Goal: Task Accomplishment & Management: Use online tool/utility

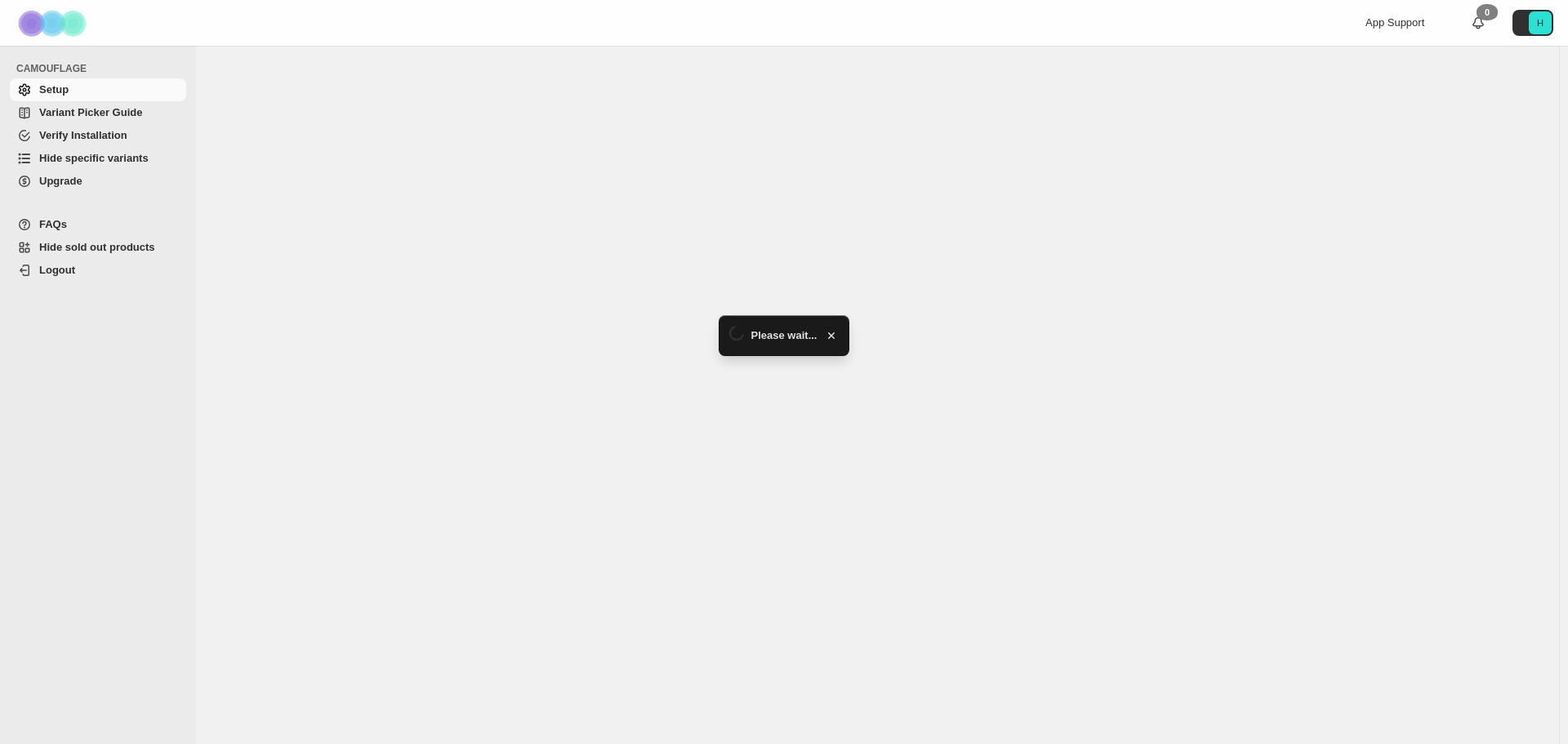
select select "**********"
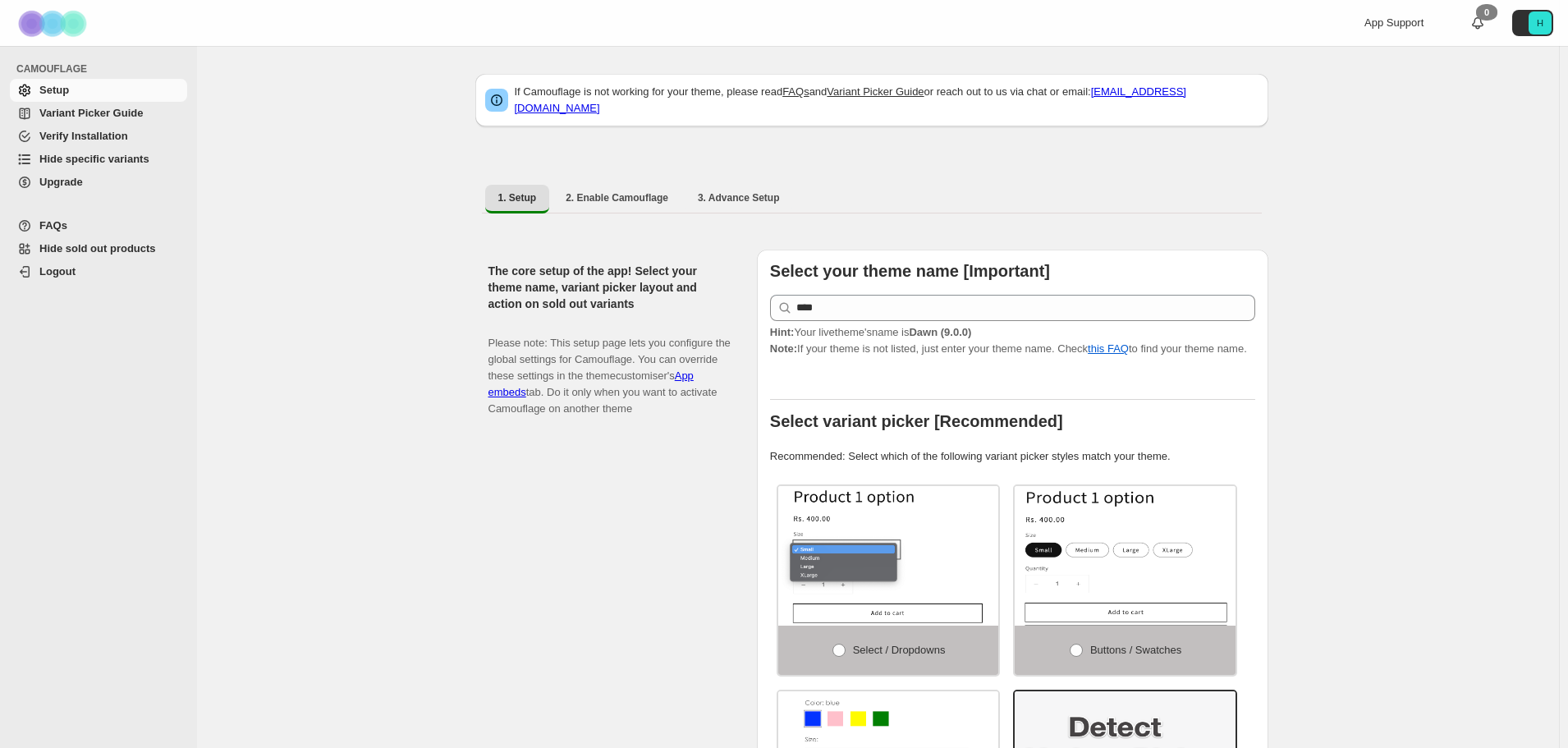
click at [105, 157] on span "Hide specific variants" at bounding box center [94, 159] width 110 height 13
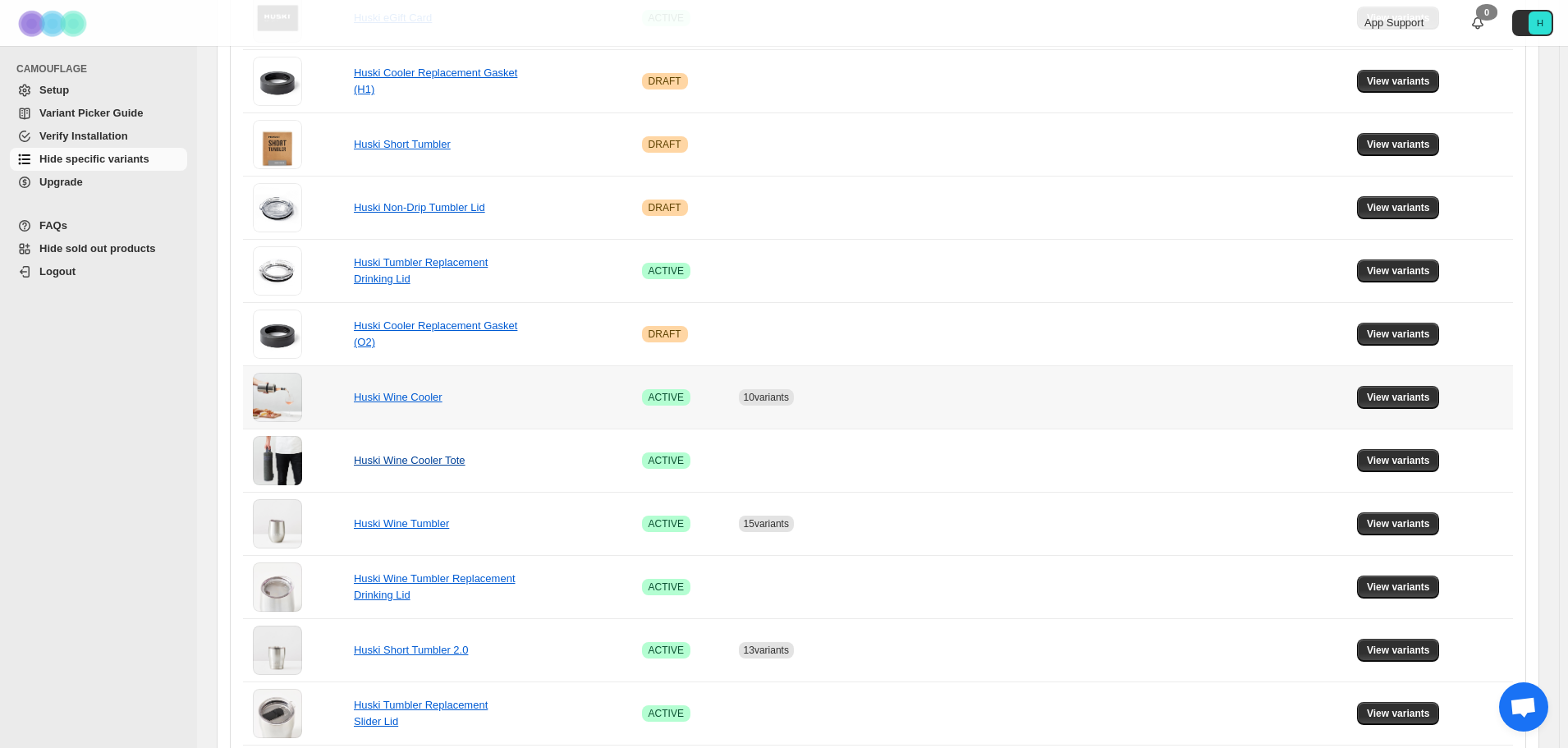
scroll to position [657, 0]
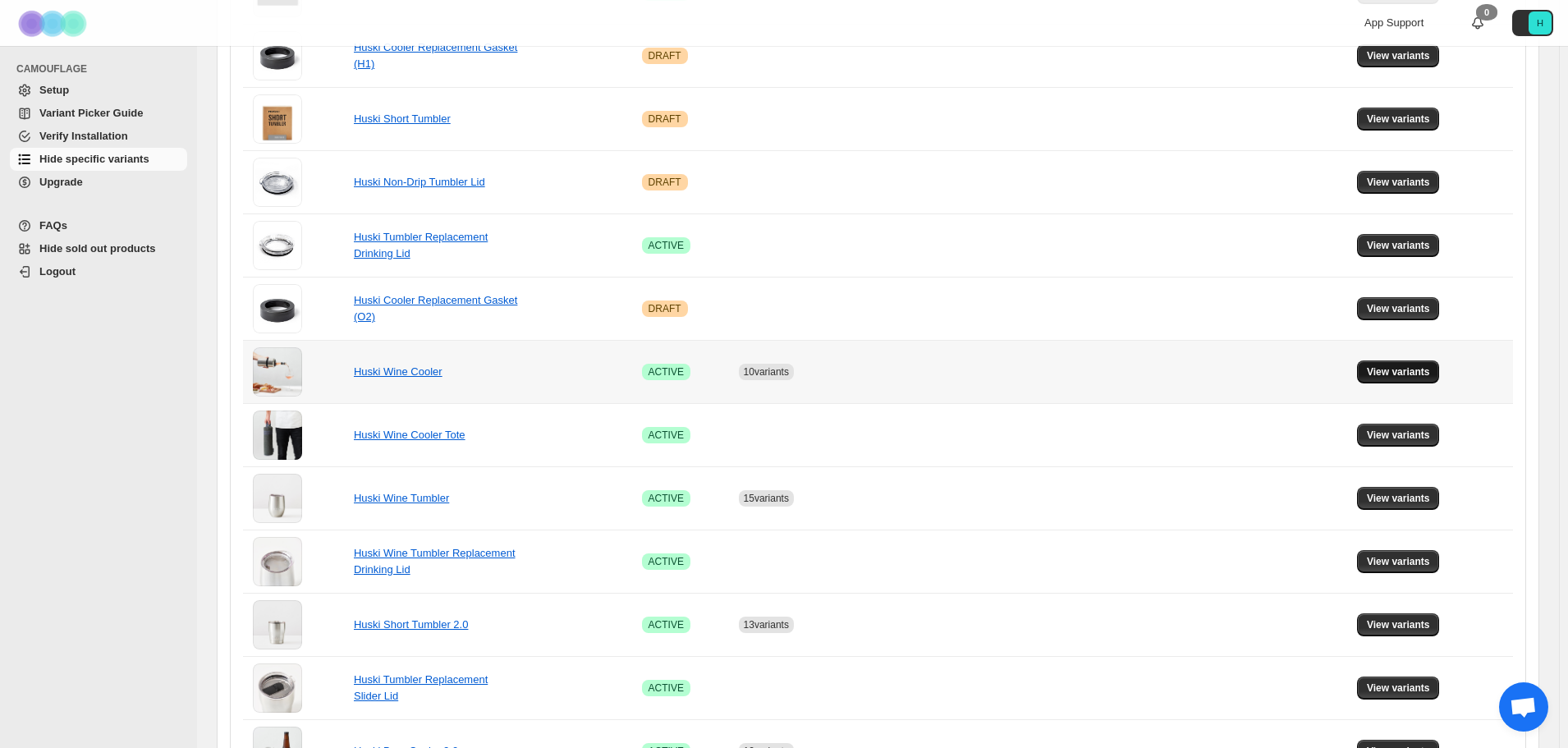
click at [1390, 371] on span "View variants" at bounding box center [1399, 372] width 64 height 13
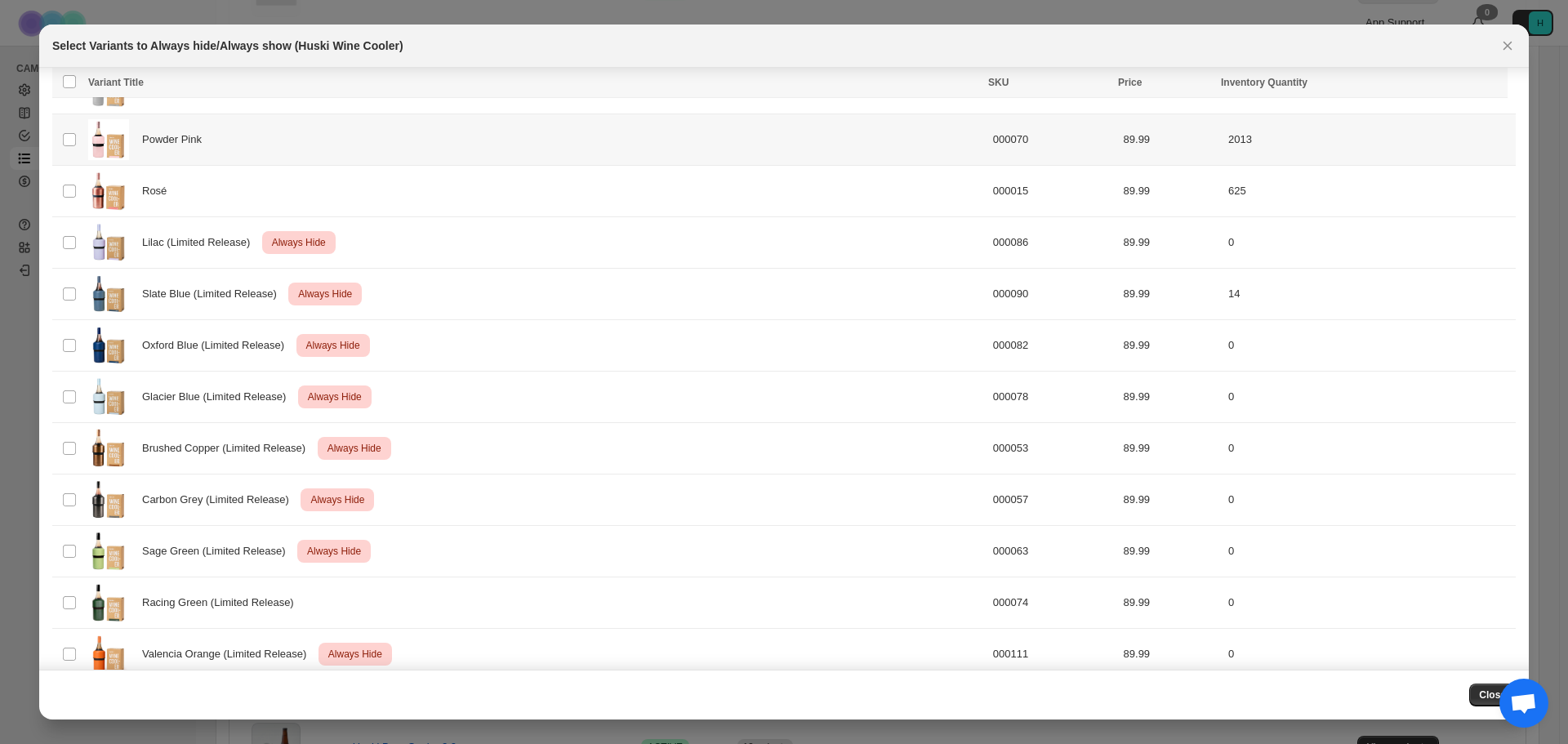
scroll to position [408, 0]
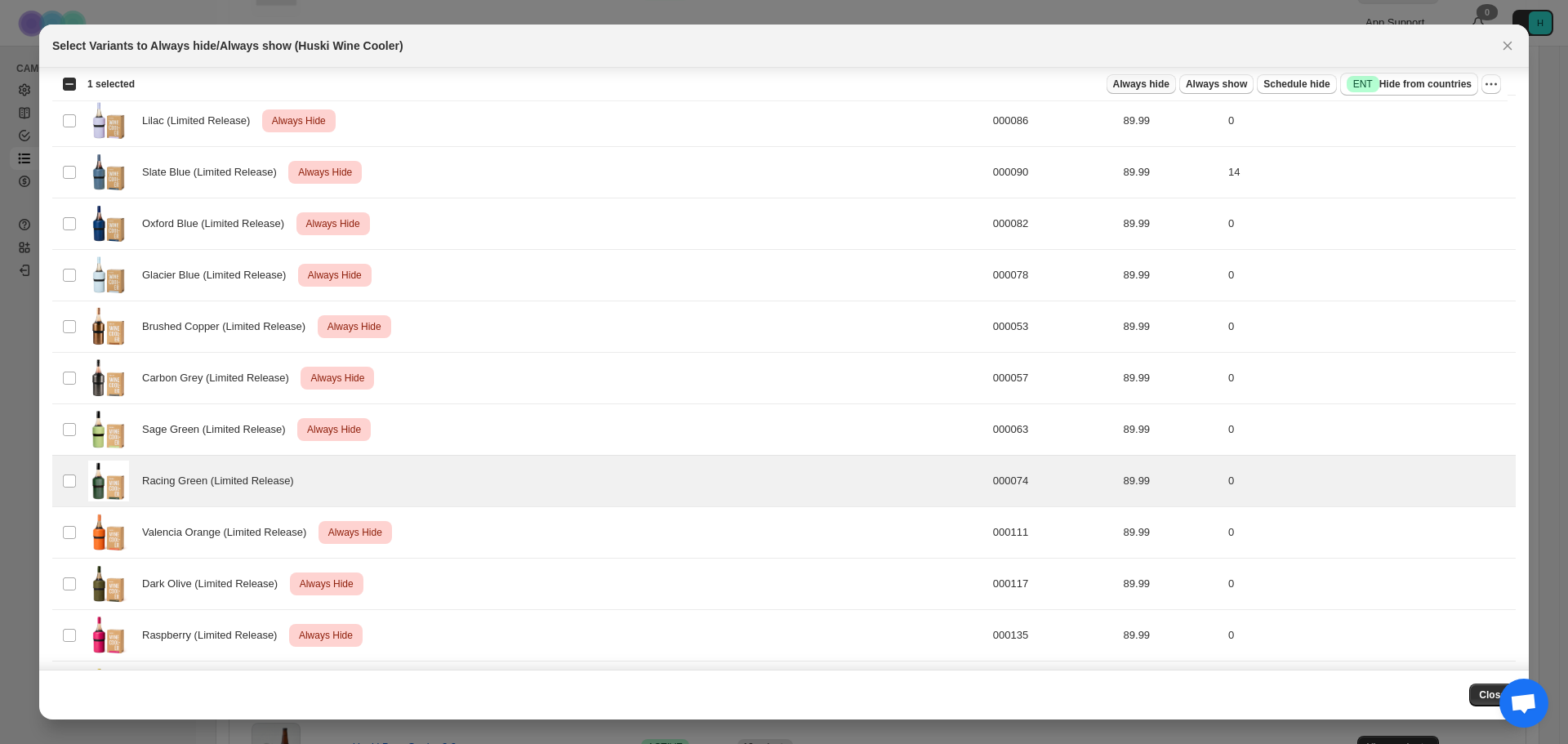
click at [1170, 83] on span "Always hide" at bounding box center [1141, 84] width 56 height 13
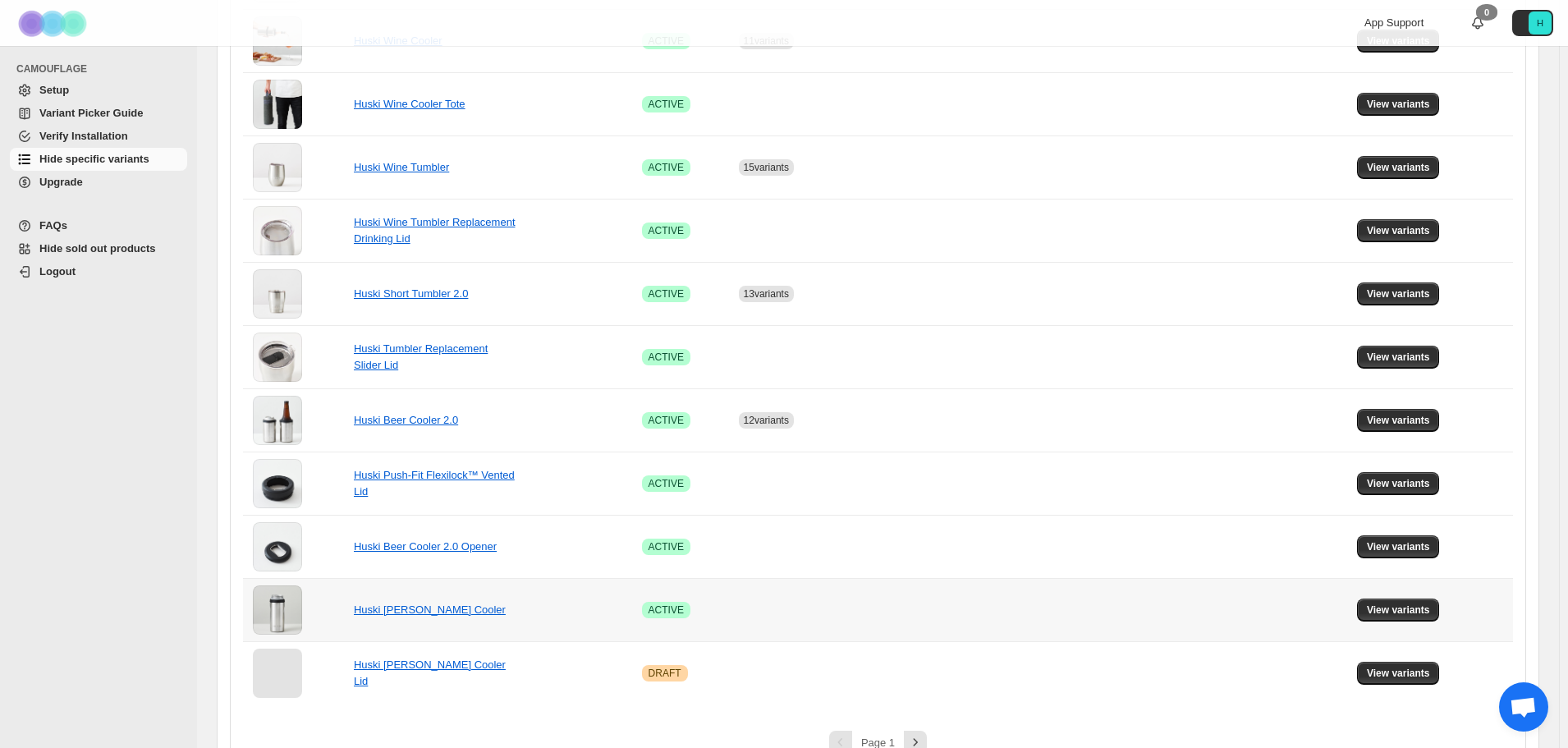
scroll to position [1019, 0]
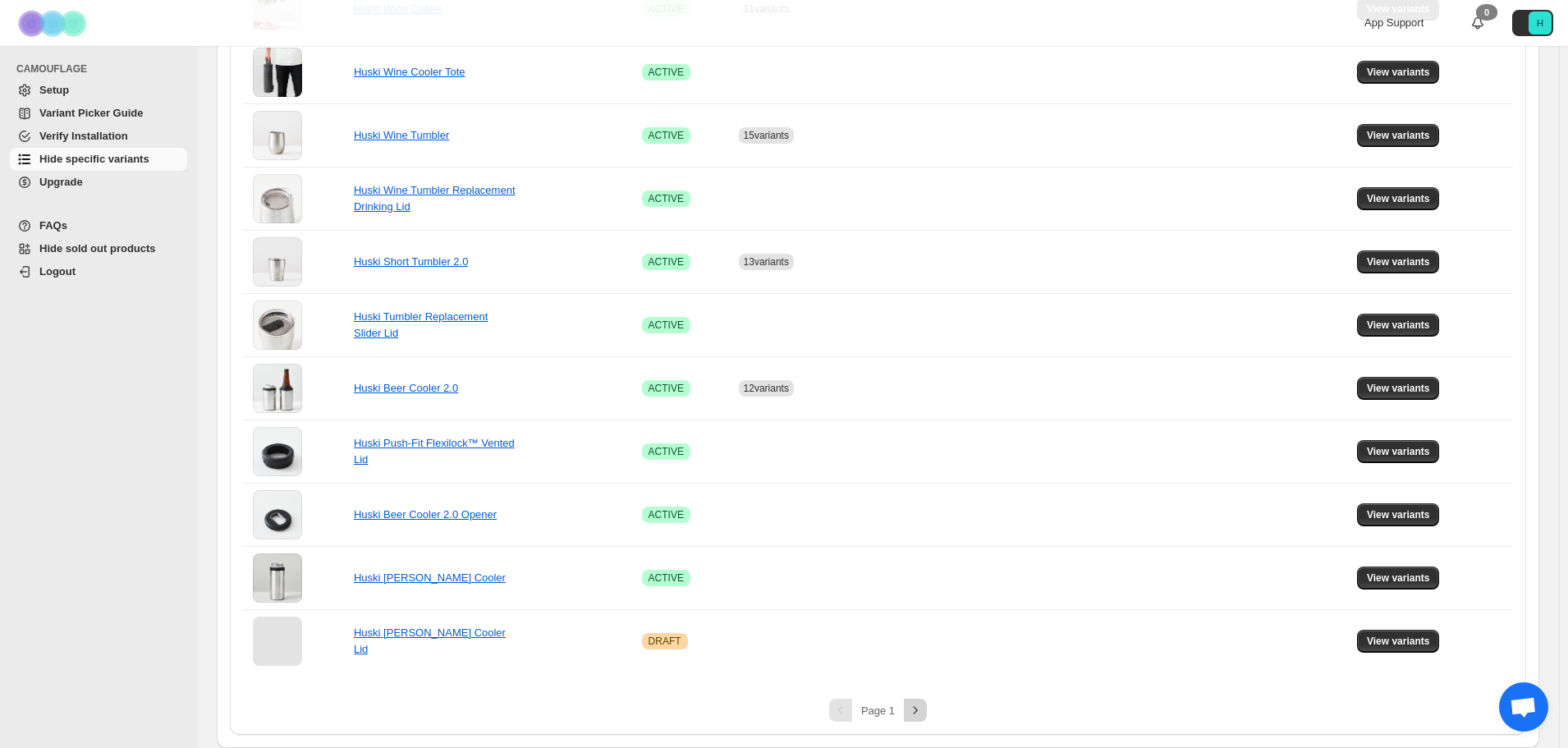
click at [915, 714] on icon "Next" at bounding box center [915, 709] width 16 height 16
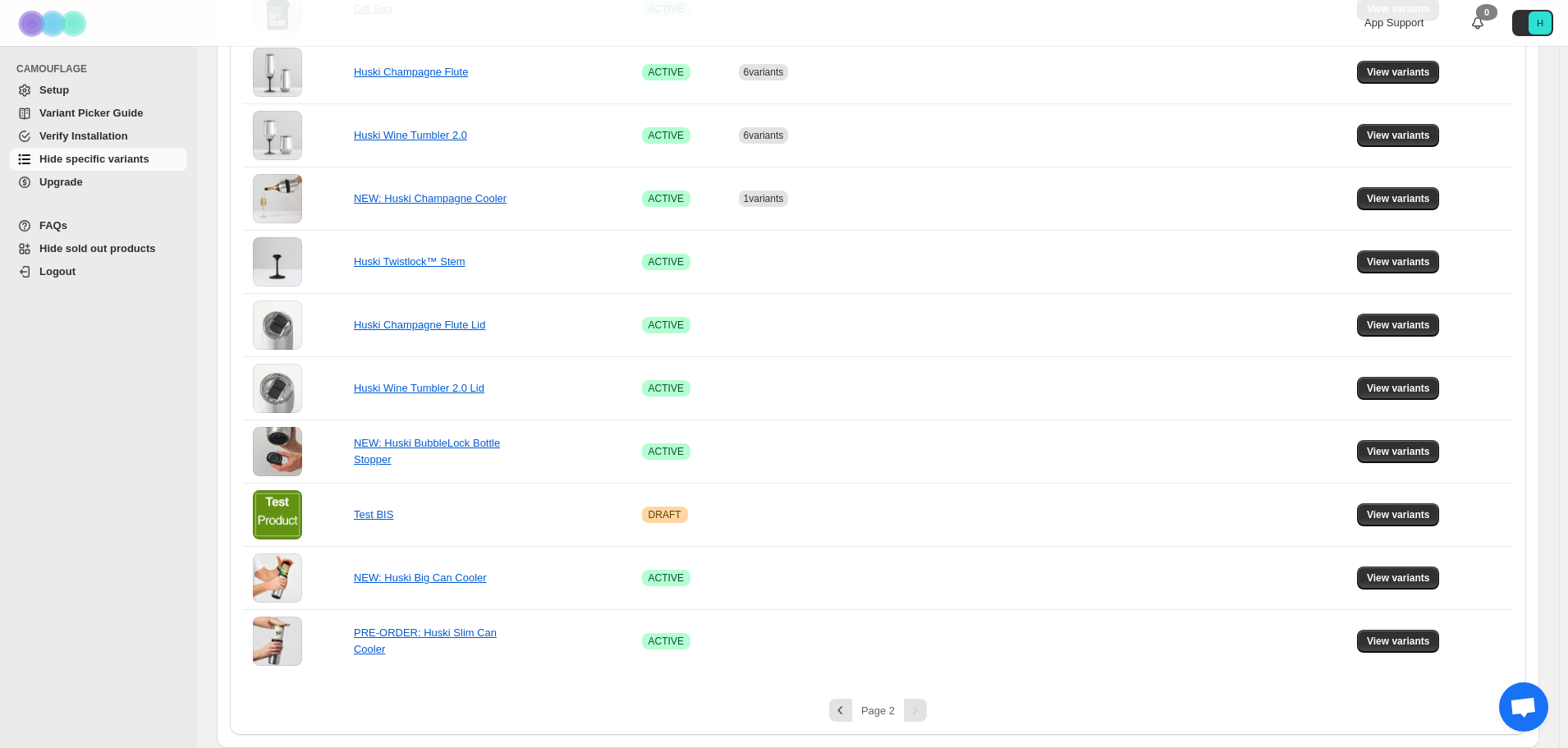
scroll to position [577, 0]
click at [1406, 201] on span "View variants" at bounding box center [1399, 198] width 64 height 13
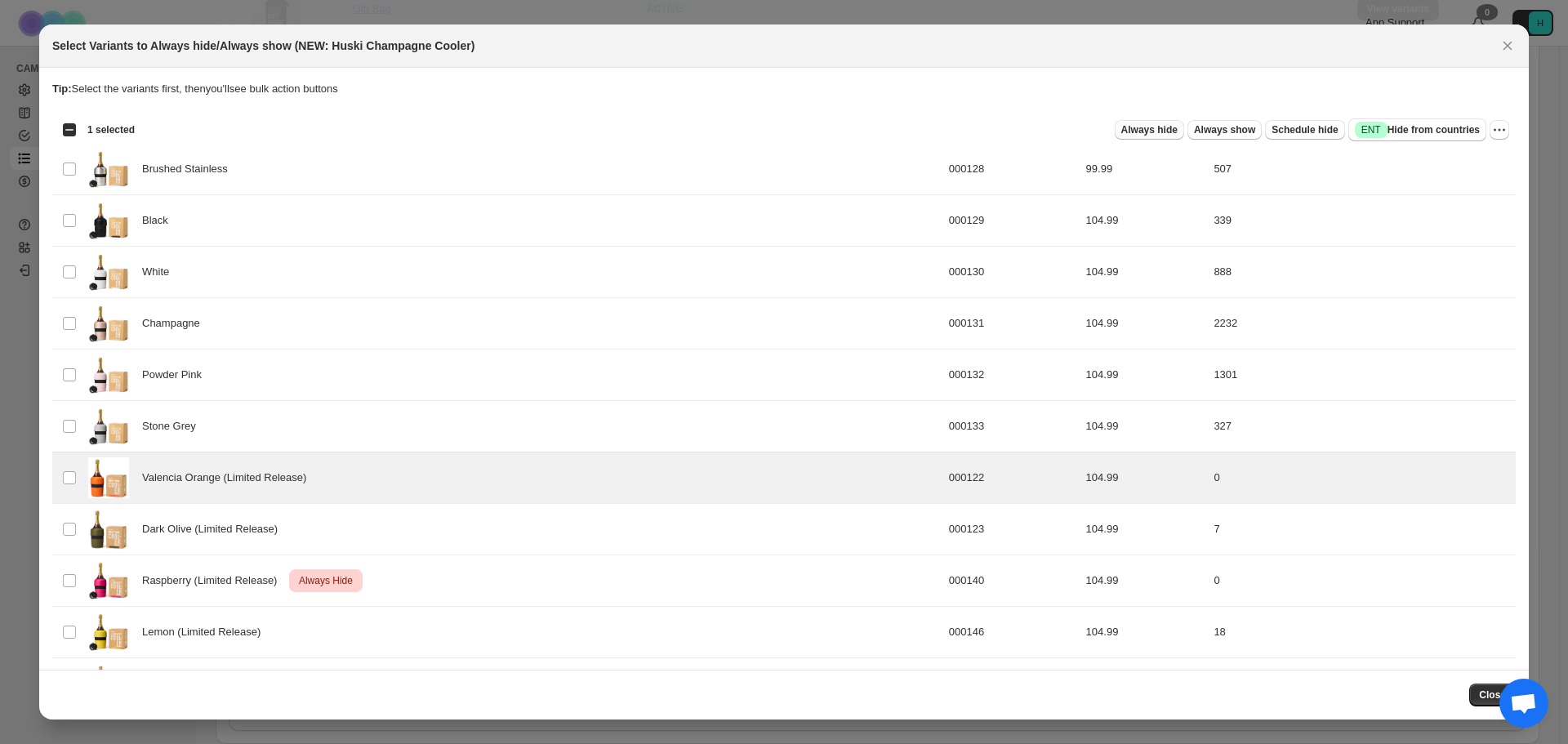
click at [1149, 131] on span "Always hide" at bounding box center [1149, 129] width 56 height 13
